Goal: Task Accomplishment & Management: Use online tool/utility

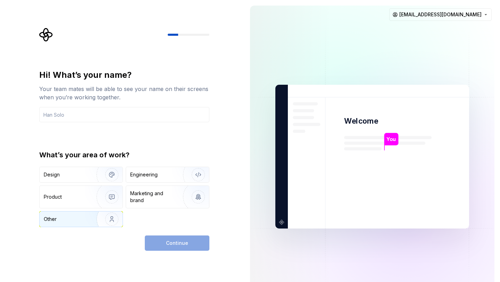
click at [74, 224] on div "Other" at bounding box center [81, 219] width 83 height 15
click at [165, 243] on div "Continue" at bounding box center [177, 243] width 65 height 15
click at [84, 179] on div "Design" at bounding box center [81, 174] width 83 height 15
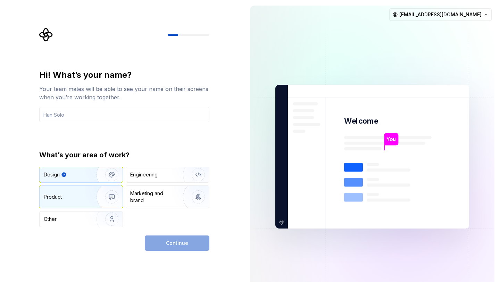
click at [90, 199] on img "button" at bounding box center [107, 197] width 44 height 47
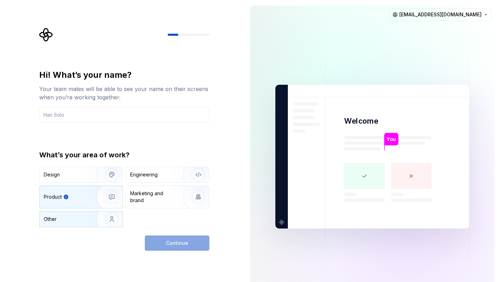
click at [97, 221] on img "button" at bounding box center [107, 219] width 44 height 47
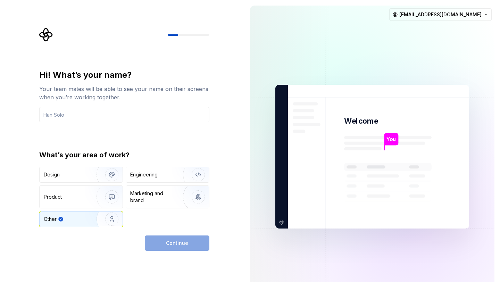
click at [184, 246] on div "Continue" at bounding box center [177, 243] width 65 height 15
click at [87, 201] on img "button" at bounding box center [107, 197] width 44 height 47
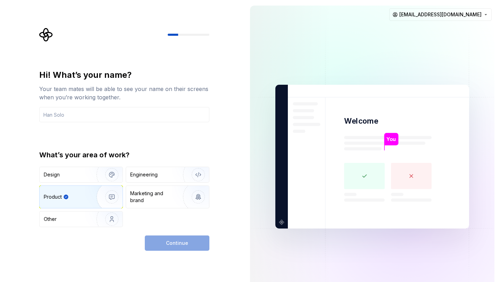
click at [174, 244] on div "Continue" at bounding box center [177, 243] width 65 height 15
click at [74, 223] on div "Other" at bounding box center [81, 219] width 83 height 15
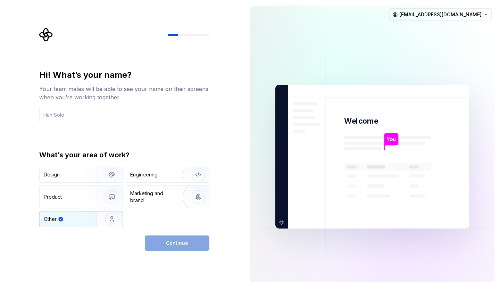
click at [180, 246] on div "Continue" at bounding box center [177, 243] width 65 height 15
click at [114, 120] on input "text" at bounding box center [124, 114] width 170 height 15
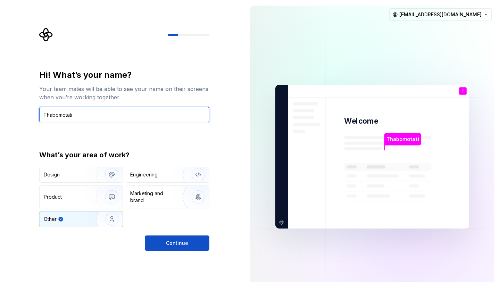
click at [57, 116] on input "Thabomotati" at bounding box center [124, 114] width 170 height 15
type input "Thabo motati"
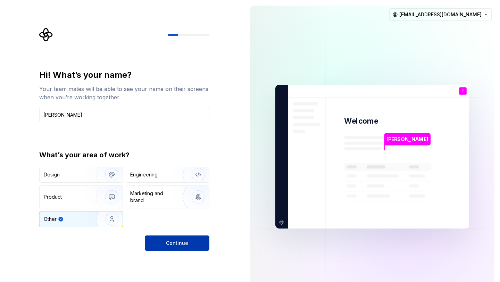
click at [182, 240] on span "Continue" at bounding box center [177, 243] width 22 height 7
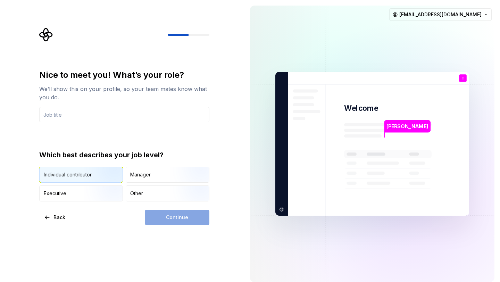
click at [93, 178] on img "button" at bounding box center [106, 183] width 44 height 47
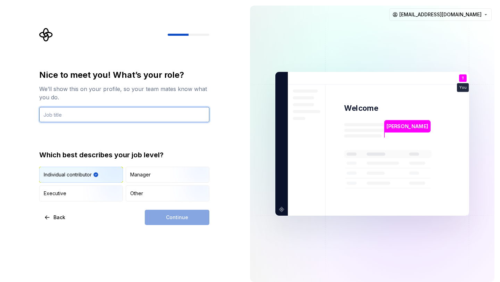
click at [78, 113] on input "text" at bounding box center [124, 114] width 170 height 15
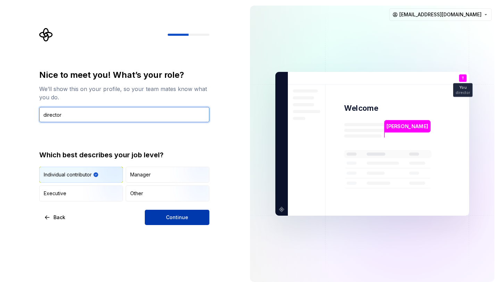
type input "director"
click at [188, 220] on button "Continue" at bounding box center [177, 217] width 65 height 15
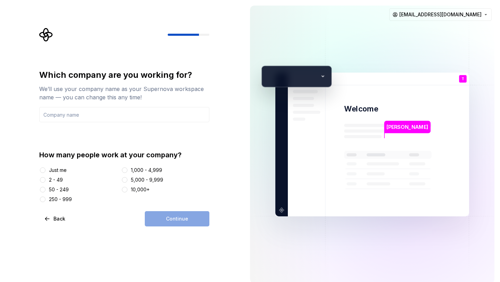
click at [62, 172] on div "Just me" at bounding box center [58, 170] width 18 height 7
click at [46, 172] on button "Just me" at bounding box center [43, 170] width 6 height 6
click at [78, 113] on input "text" at bounding box center [124, 114] width 170 height 15
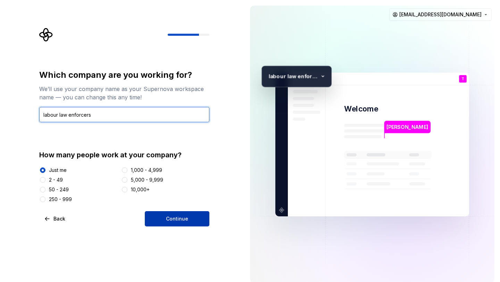
type input "labour law enforcers"
click at [185, 218] on span "Continue" at bounding box center [177, 218] width 22 height 7
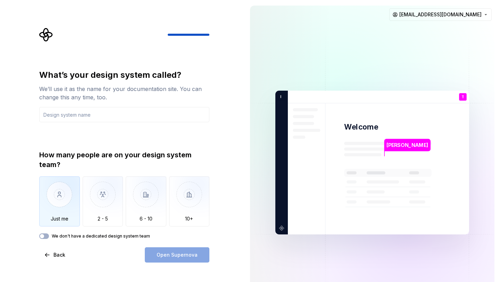
click at [60, 219] on img "button" at bounding box center [59, 200] width 41 height 47
click at [47, 237] on button "We don't have a dedicated design system team" at bounding box center [44, 236] width 10 height 6
click at [40, 236] on icon "button" at bounding box center [42, 236] width 6 height 4
click at [77, 115] on input "text" at bounding box center [124, 114] width 170 height 15
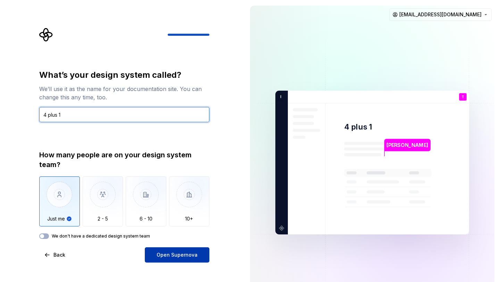
type input "4 plus 1"
click at [181, 256] on span "Open Supernova" at bounding box center [177, 255] width 41 height 7
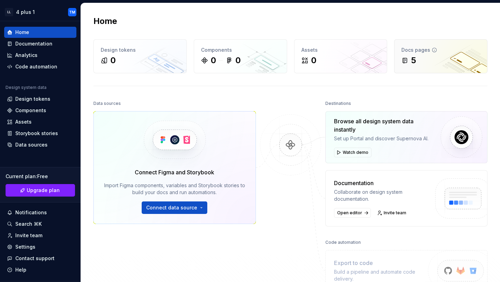
click at [415, 59] on div "5" at bounding box center [413, 60] width 5 height 11
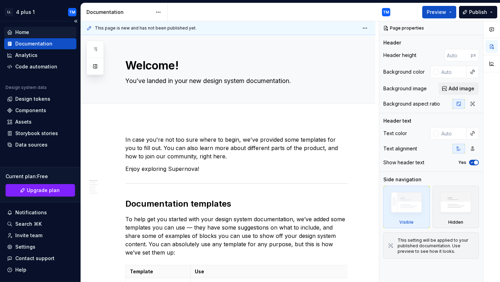
click at [22, 33] on div "Home" at bounding box center [22, 32] width 14 height 7
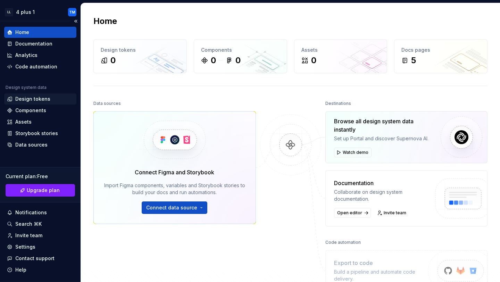
click at [40, 100] on div "Design tokens" at bounding box center [32, 99] width 35 height 7
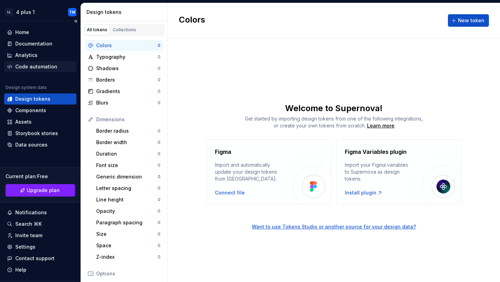
click at [42, 68] on div "Code automation" at bounding box center [36, 66] width 42 height 7
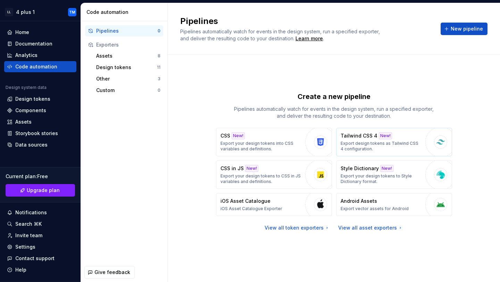
click at [371, 138] on p "Tailwind CSS 4" at bounding box center [359, 135] width 37 height 7
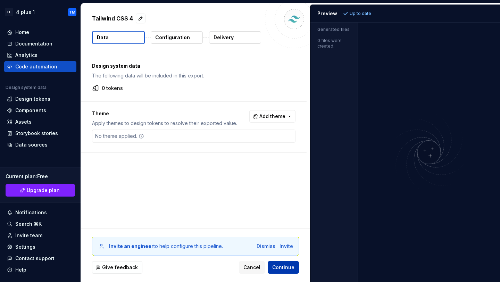
click at [292, 267] on span "Continue" at bounding box center [283, 267] width 22 height 7
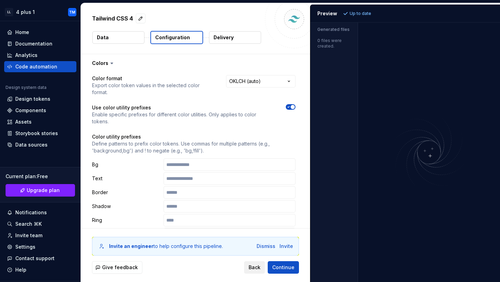
click at [261, 268] on span "Back" at bounding box center [255, 267] width 12 height 7
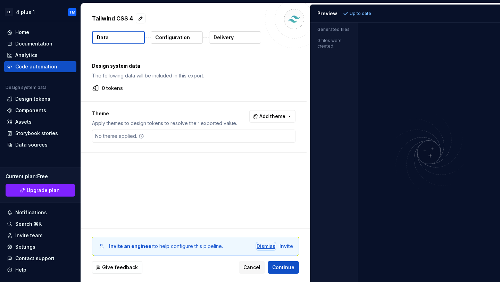
click at [268, 247] on div "Dismiss" at bounding box center [266, 246] width 19 height 7
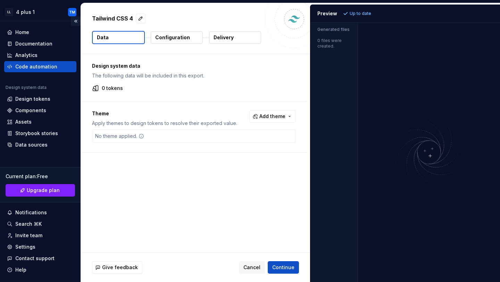
click at [75, 23] on button "Collapse sidebar" at bounding box center [76, 21] width 10 height 10
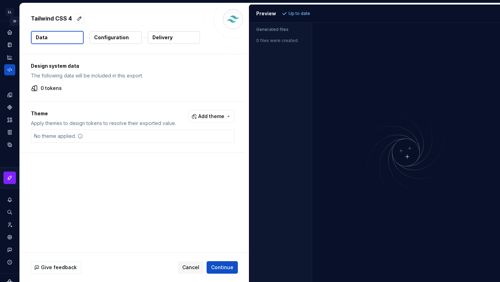
click at [14, 20] on button "Expand sidebar" at bounding box center [15, 21] width 10 height 10
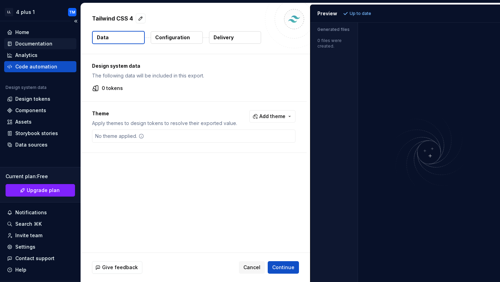
click at [25, 45] on div "Documentation" at bounding box center [33, 43] width 37 height 7
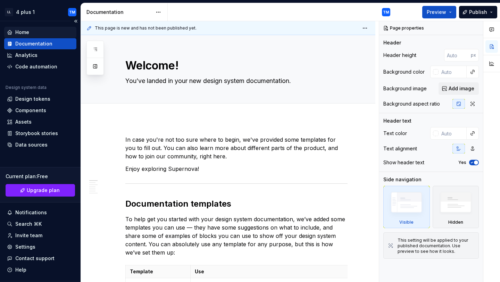
click at [16, 36] on div "Home" at bounding box center [40, 32] width 72 height 11
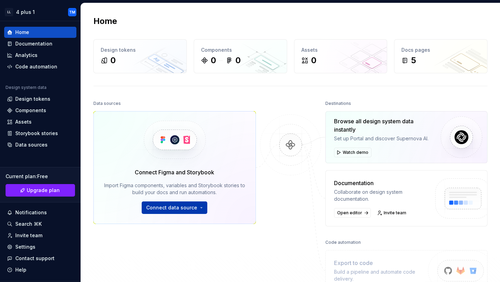
click at [202, 208] on button "Connect data source" at bounding box center [175, 208] width 66 height 13
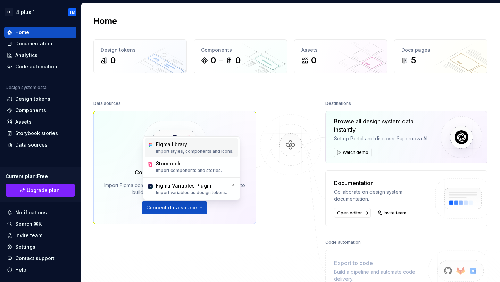
click at [192, 153] on p "Import styles, components and icons." at bounding box center [194, 152] width 77 height 6
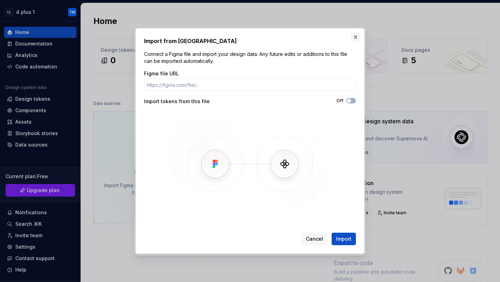
click at [352, 40] on button "button" at bounding box center [356, 37] width 10 height 10
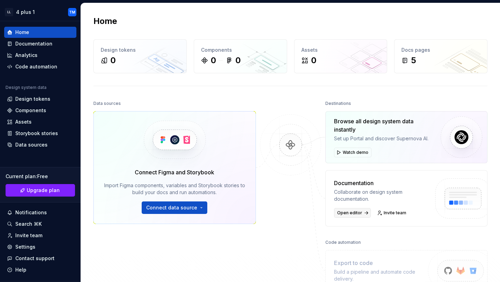
click at [362, 213] on link "Open editor" at bounding box center [352, 213] width 37 height 10
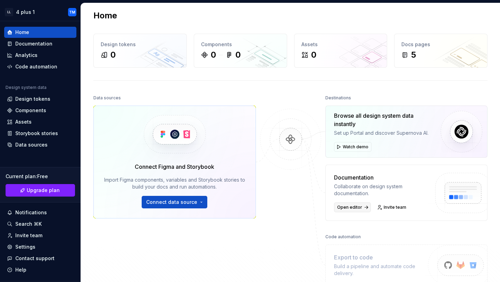
scroll to position [6, 0]
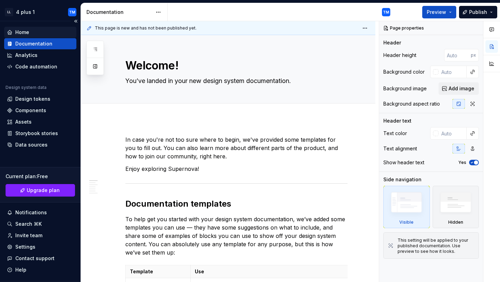
click at [16, 35] on div "Home" at bounding box center [22, 32] width 14 height 7
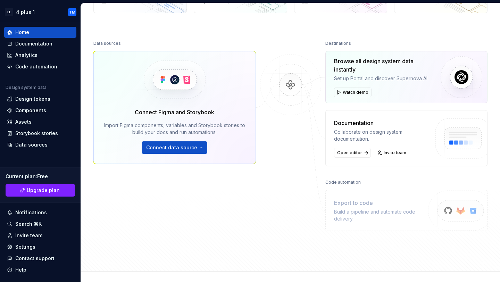
scroll to position [63, 0]
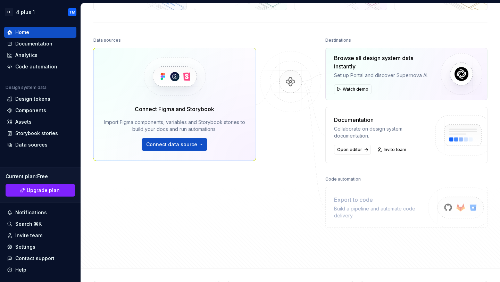
click at [389, 203] on div "Export to code" at bounding box center [381, 200] width 95 height 8
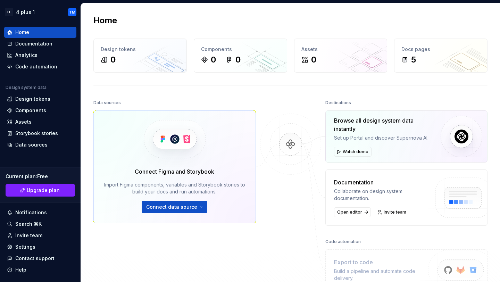
scroll to position [0, 0]
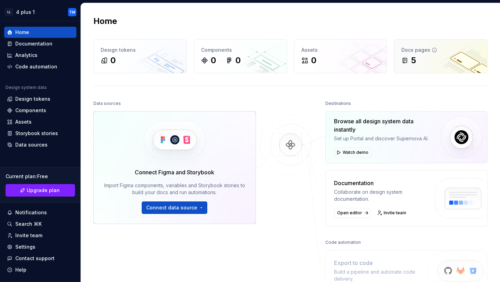
click at [435, 69] on div "Docs pages 5" at bounding box center [441, 56] width 93 height 33
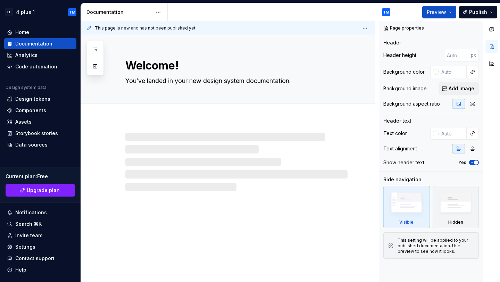
type textarea "*"
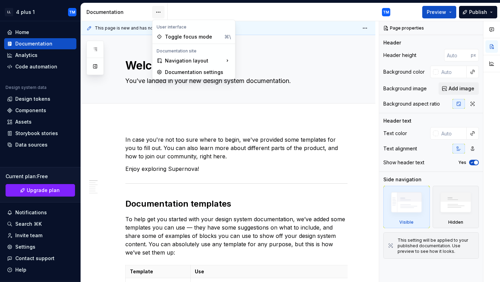
click at [158, 14] on html "LL 4 plus 1 TM Home Documentation Analytics Code automation Design system data …" at bounding box center [250, 141] width 500 height 282
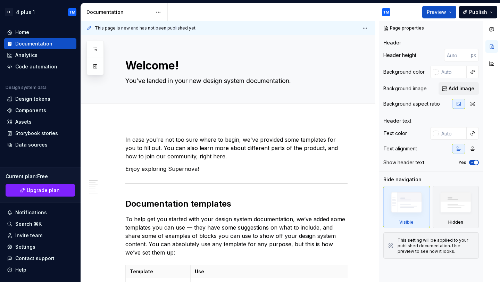
click at [31, 57] on html "LL 4 plus 1 TM Home Documentation Analytics Code automation Design system data …" at bounding box center [250, 141] width 500 height 282
click at [31, 57] on div "Analytics" at bounding box center [26, 55] width 22 height 7
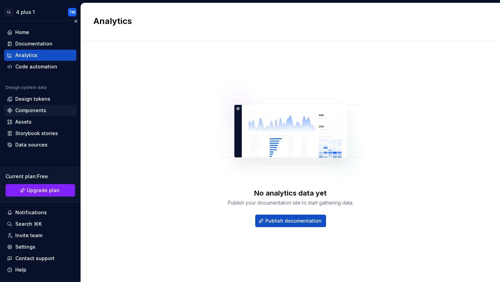
scroll to position [17, 0]
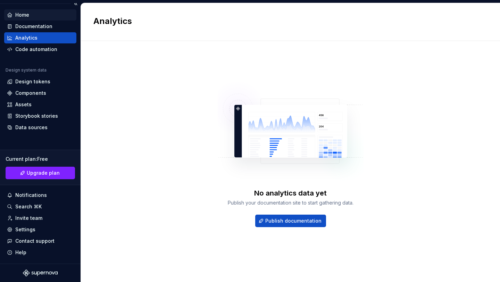
click at [20, 18] on div "Home" at bounding box center [22, 14] width 14 height 7
